Goal: Find specific page/section: Find specific page/section

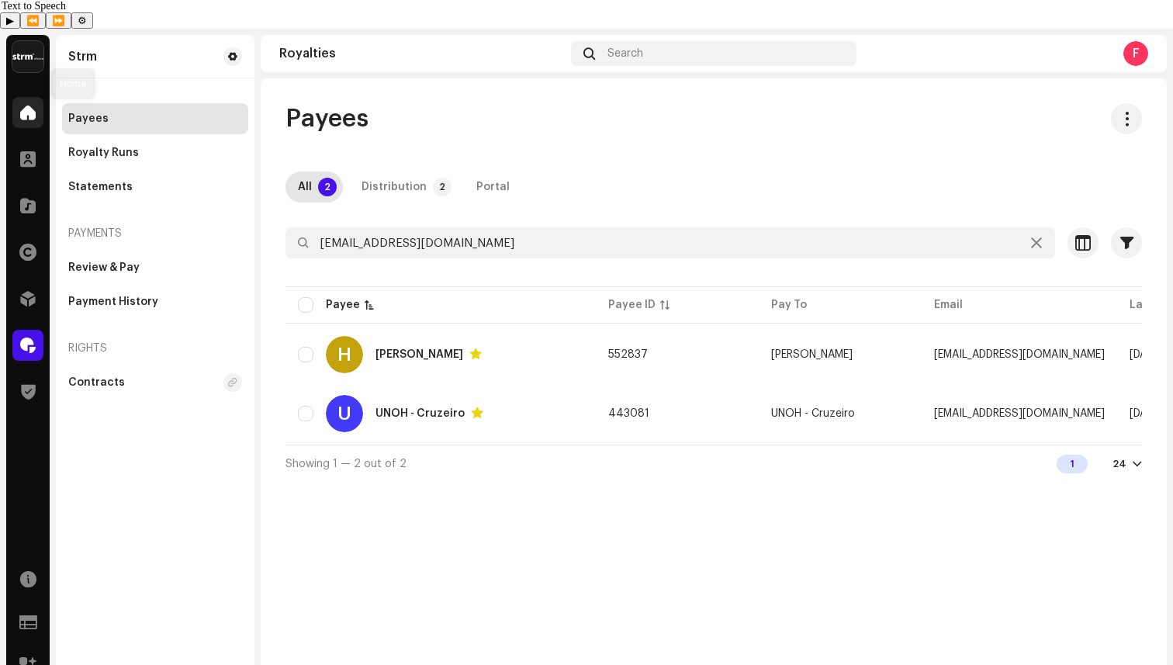
click at [35, 106] on span at bounding box center [28, 112] width 16 height 12
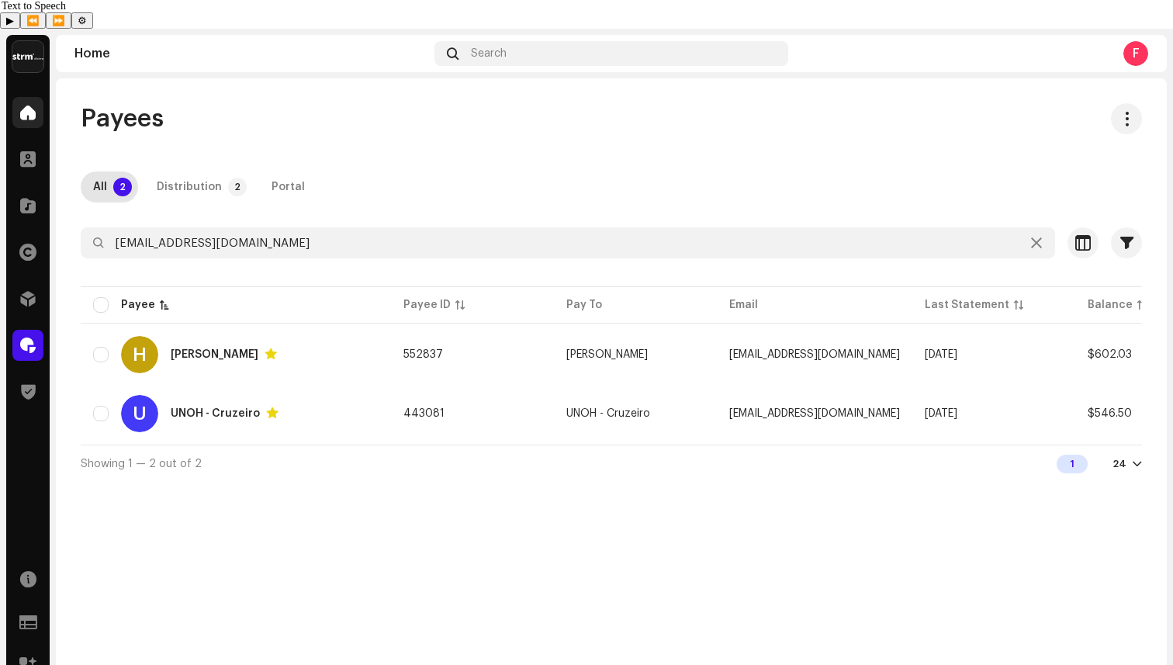
click at [35, 106] on span at bounding box center [28, 112] width 16 height 12
click at [214, 171] on div "Distribution" at bounding box center [189, 186] width 65 height 31
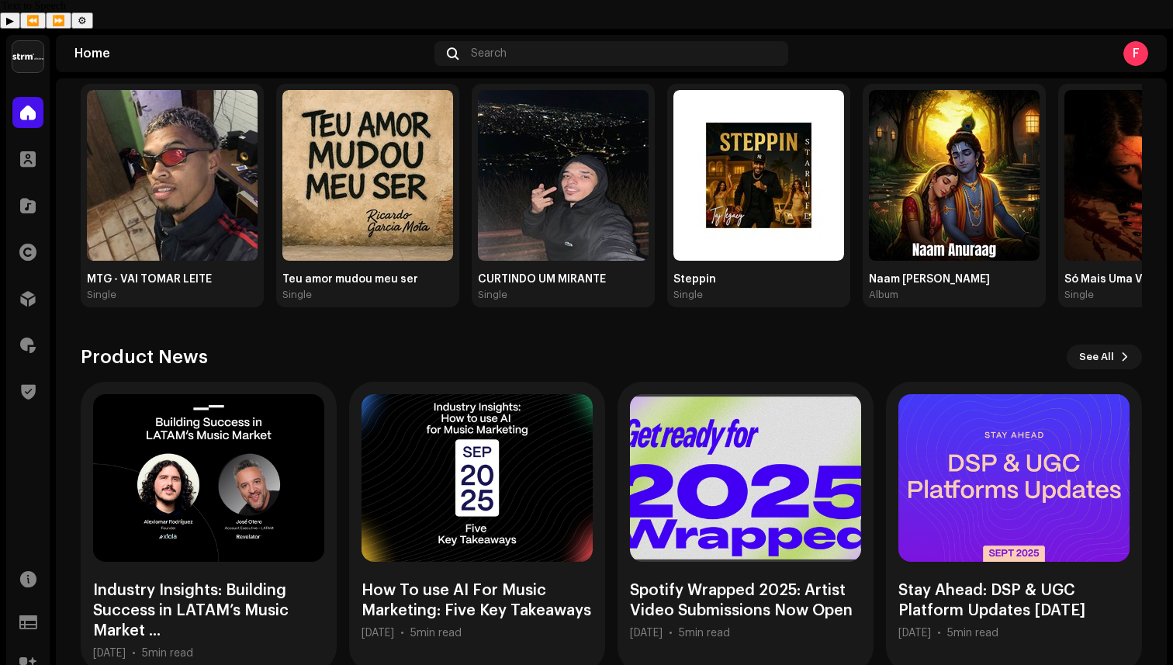
scroll to position [221, 0]
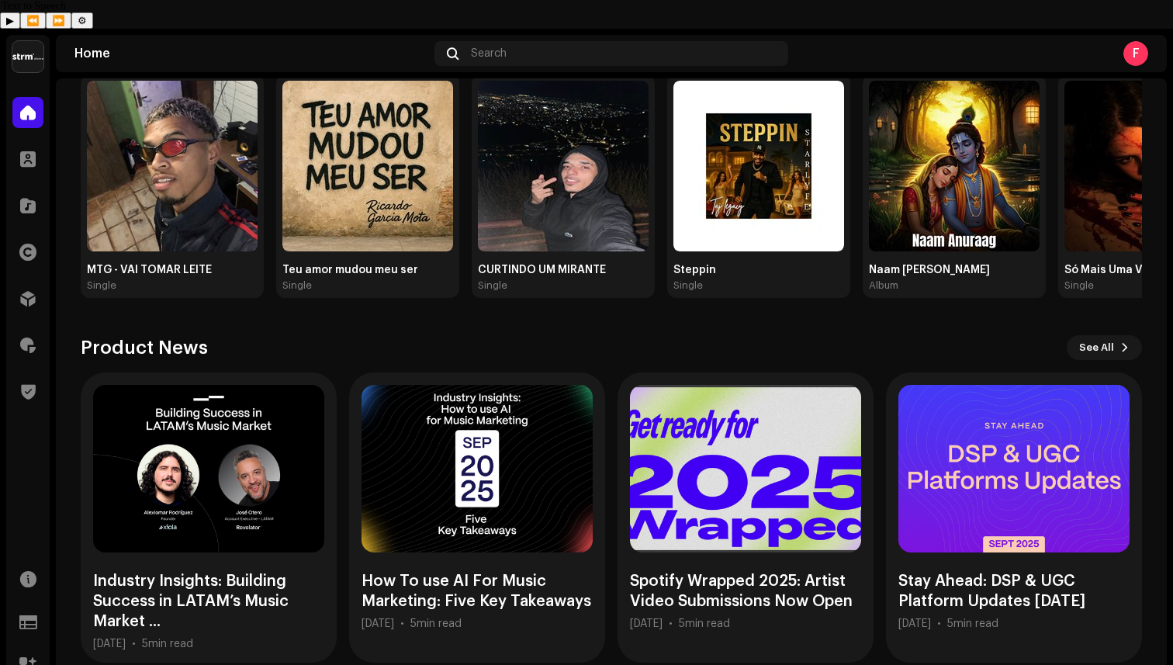
click at [34, 106] on span at bounding box center [28, 112] width 16 height 12
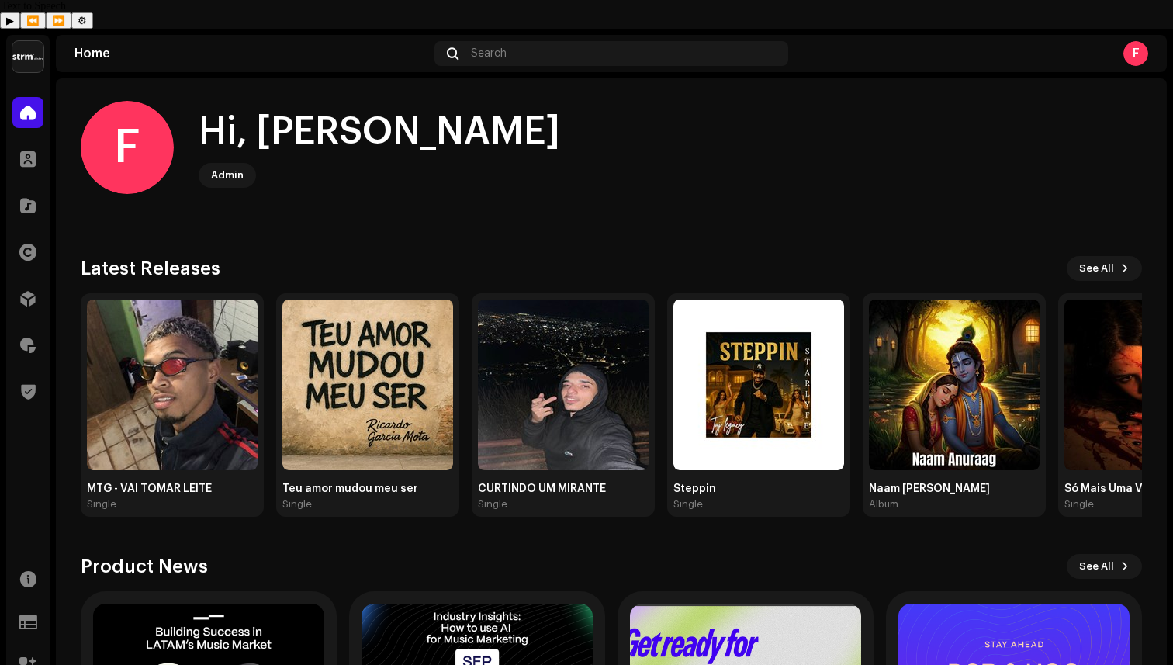
scroll to position [0, 0]
